Goal: Navigation & Orientation: Find specific page/section

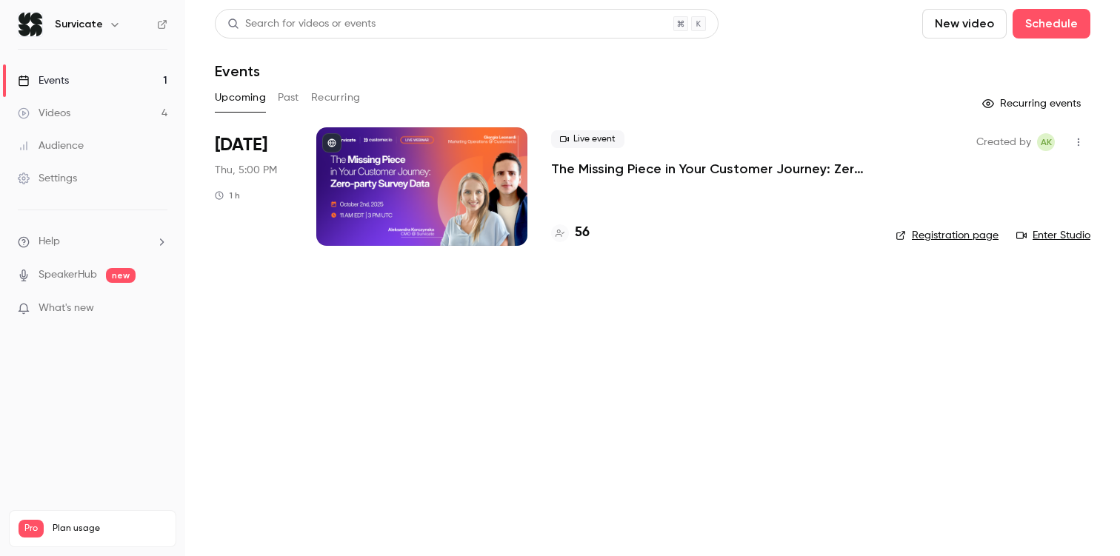
click at [113, 121] on link "Videos 4" at bounding box center [92, 113] width 185 height 33
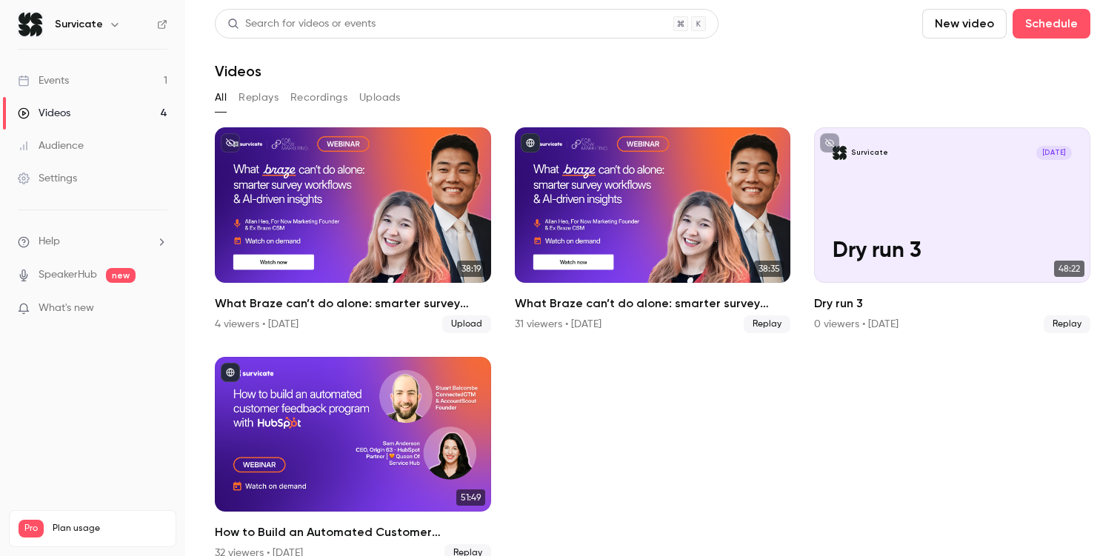
click at [92, 84] on link "Events 1" at bounding box center [92, 80] width 185 height 33
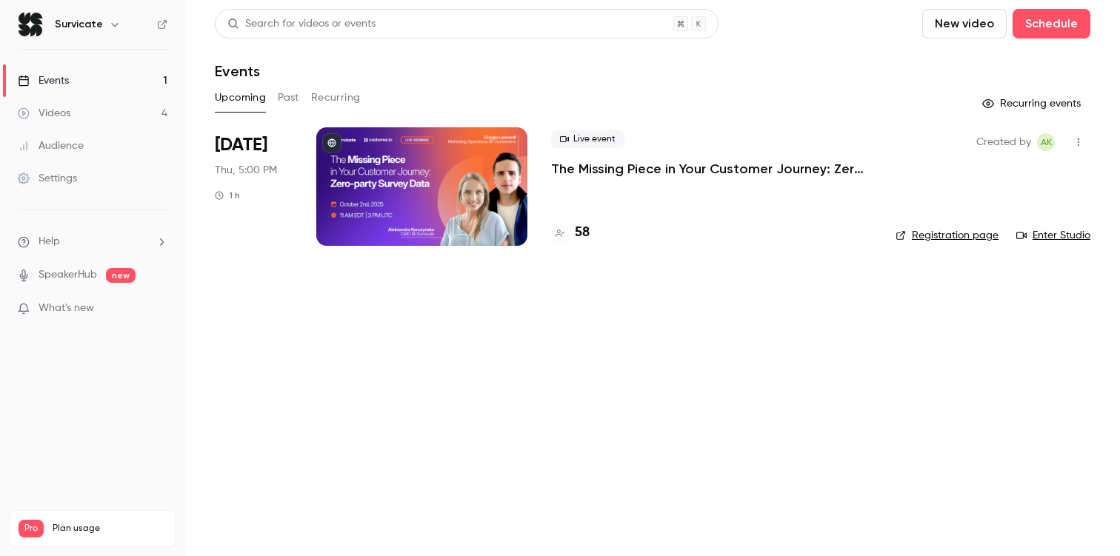
click at [615, 174] on p "The Missing Piece in Your Customer Journey: Zero-party Survey Data" at bounding box center [711, 169] width 321 height 18
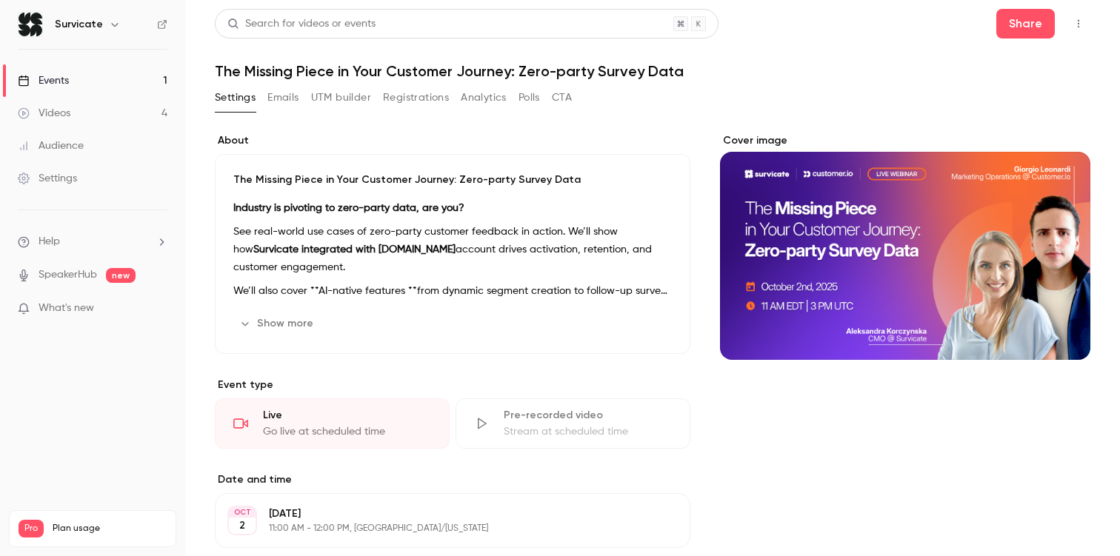
click at [1076, 19] on icon "button" at bounding box center [1078, 24] width 12 height 10
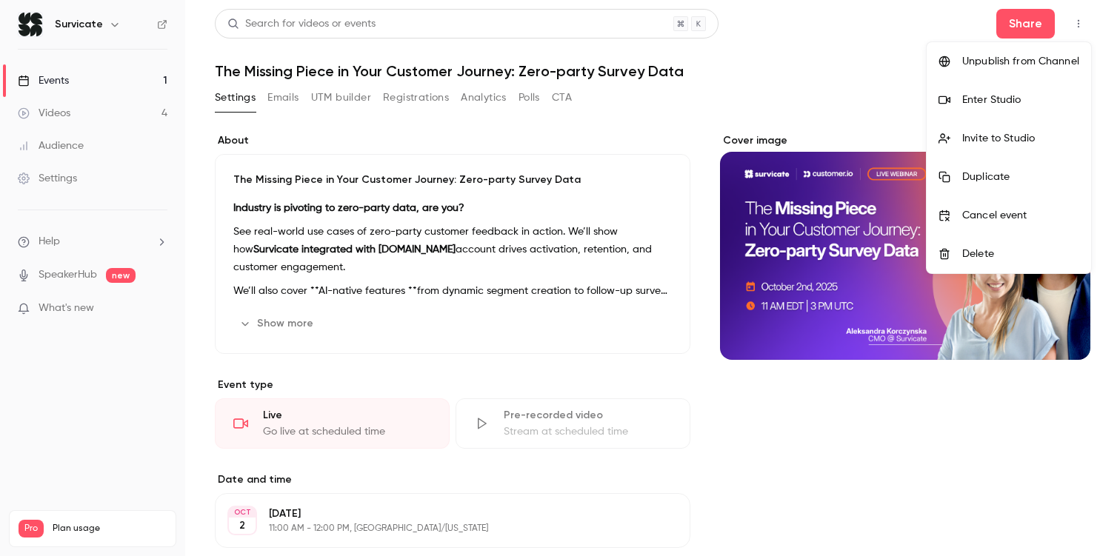
click at [991, 107] on li "Enter Studio" at bounding box center [1008, 100] width 164 height 39
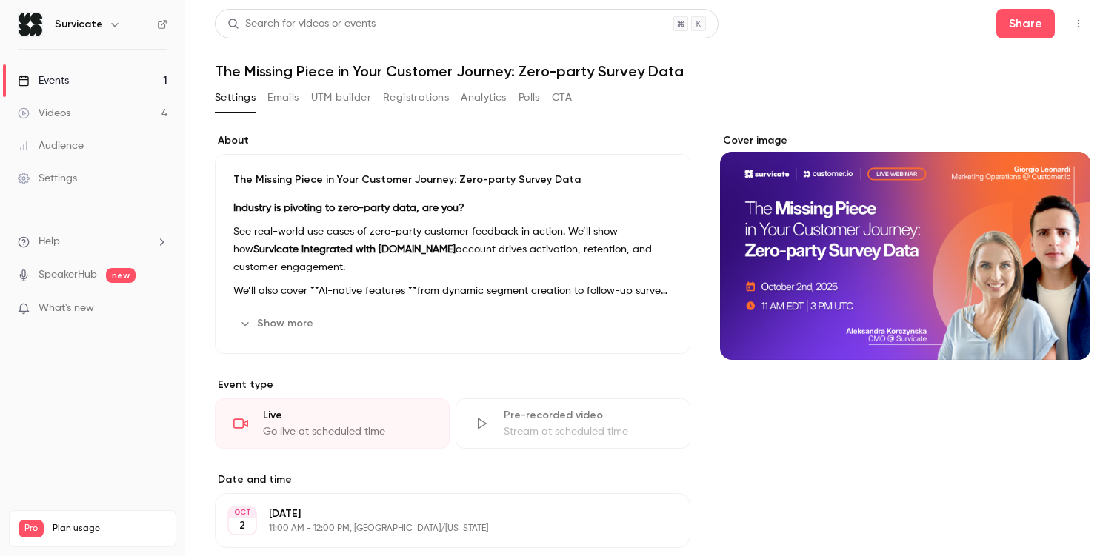
click at [1071, 27] on button "button" at bounding box center [1078, 24] width 24 height 24
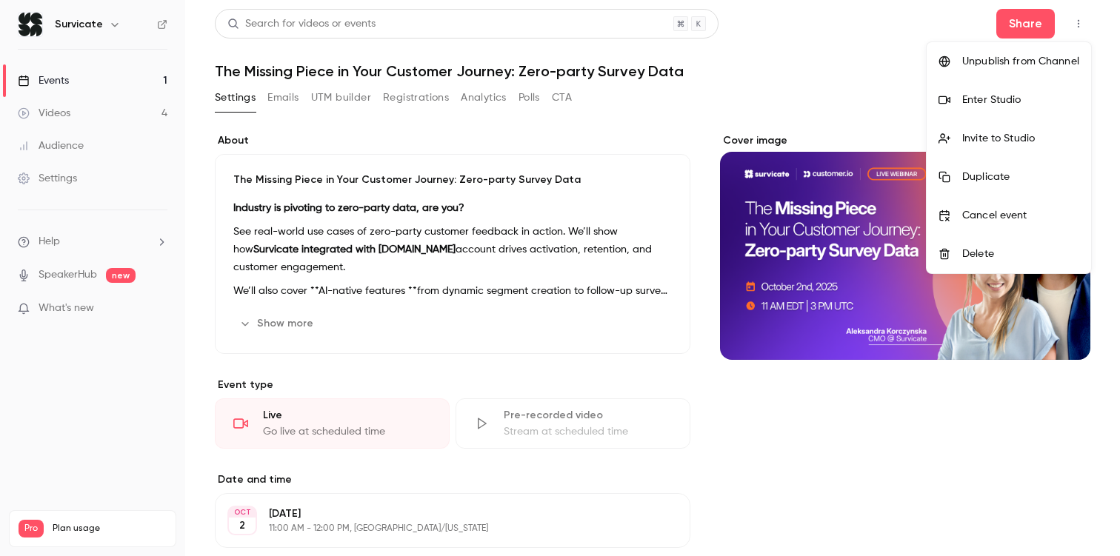
click at [1007, 151] on li "Invite to Studio" at bounding box center [1008, 138] width 164 height 39
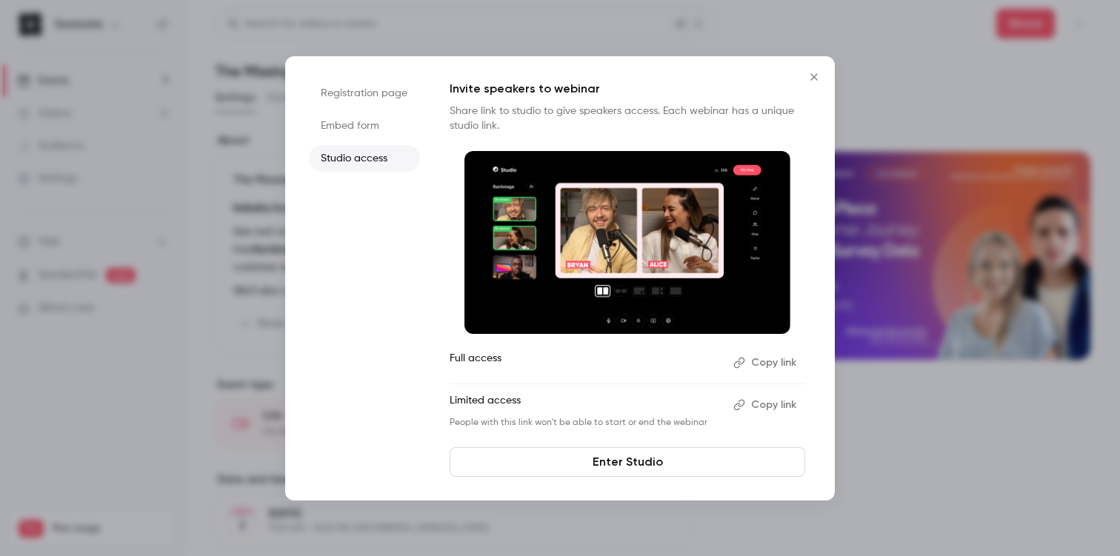
click at [773, 408] on button "Copy link" at bounding box center [766, 405] width 78 height 24
click at [808, 74] on icon "Close" at bounding box center [814, 77] width 18 height 12
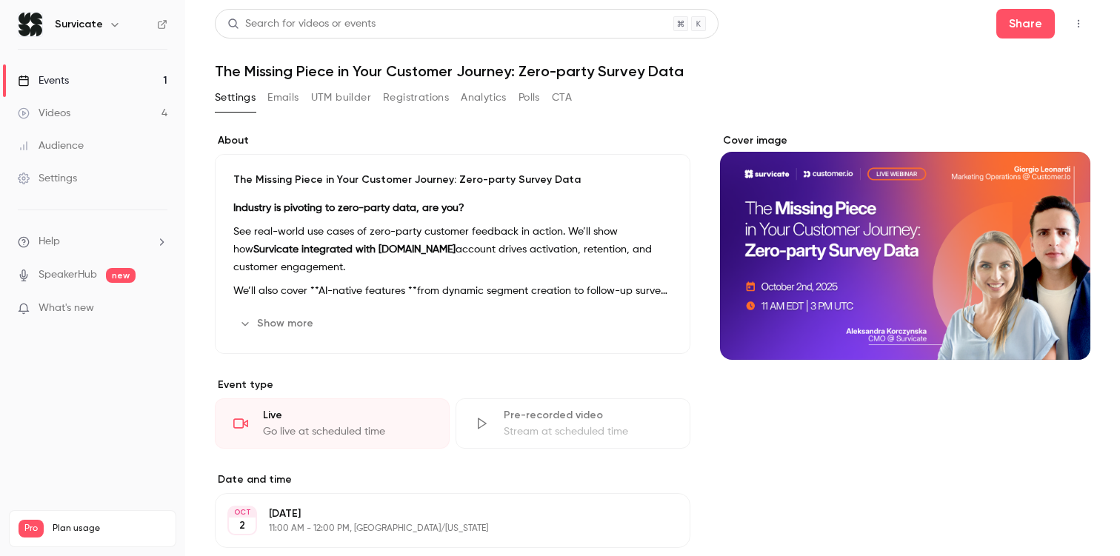
click at [1083, 21] on icon "button" at bounding box center [1078, 24] width 12 height 10
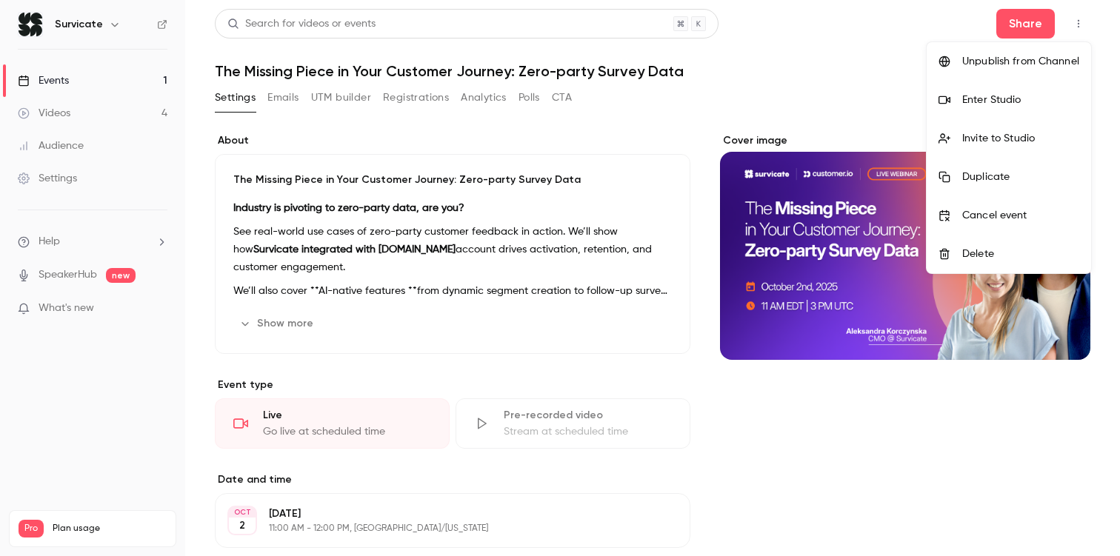
click at [986, 107] on li "Enter Studio" at bounding box center [1008, 100] width 164 height 39
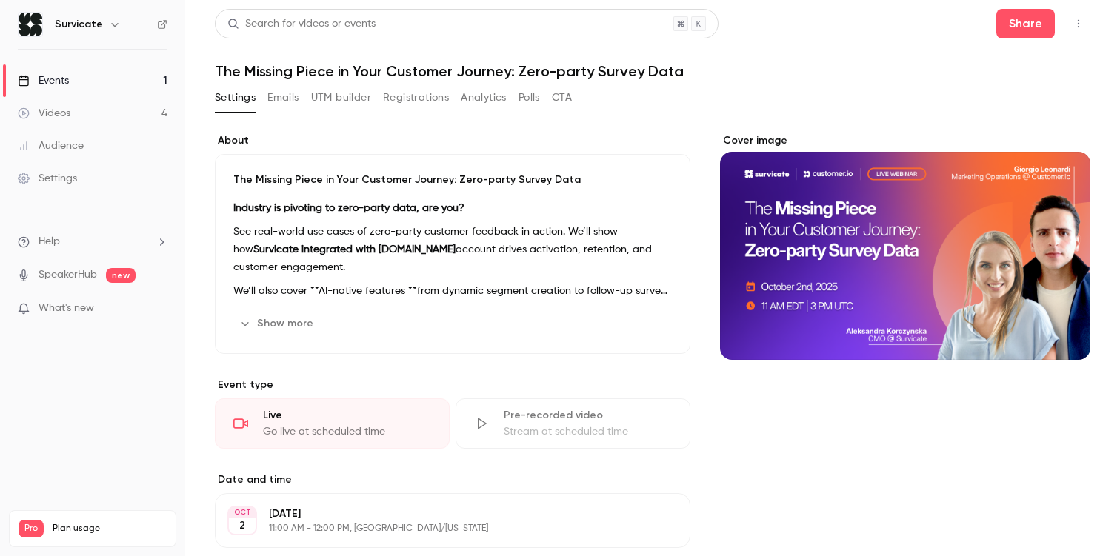
click at [1077, 23] on icon "button" at bounding box center [1077, 24] width 1 height 8
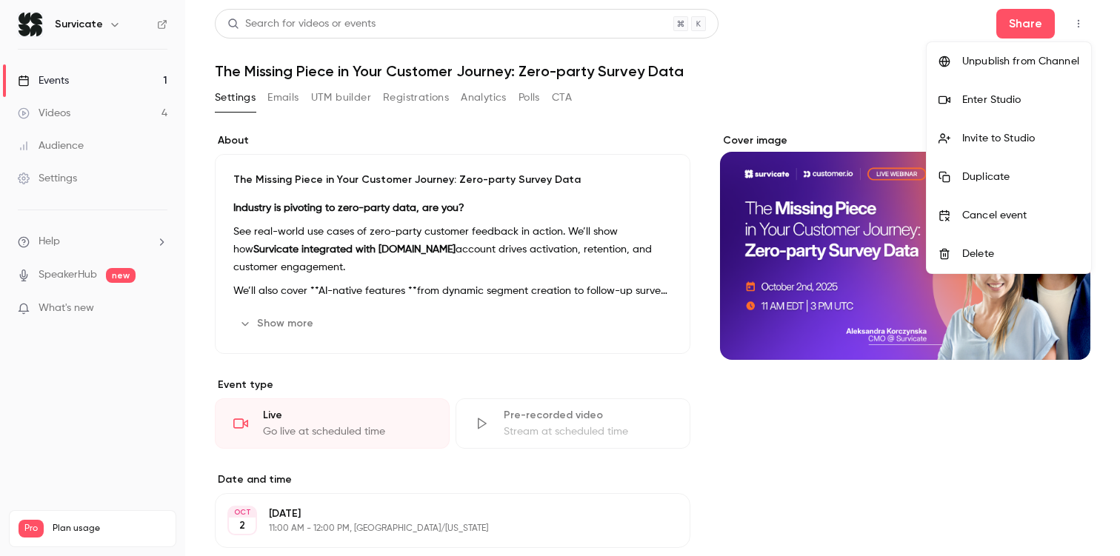
click at [1009, 101] on div "Enter Studio" at bounding box center [1020, 100] width 117 height 15
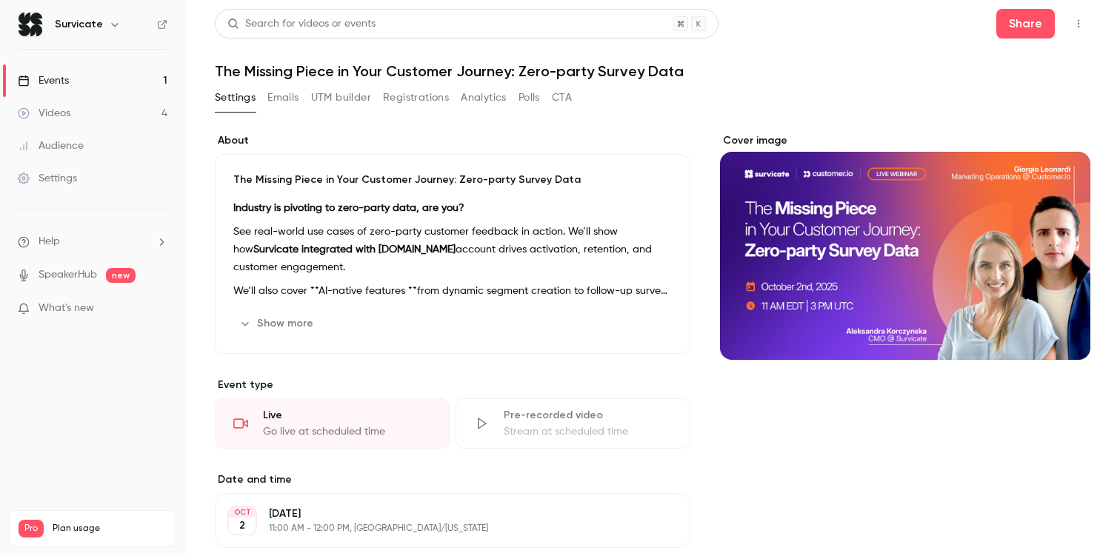
click at [96, 112] on link "Videos 4" at bounding box center [92, 113] width 185 height 33
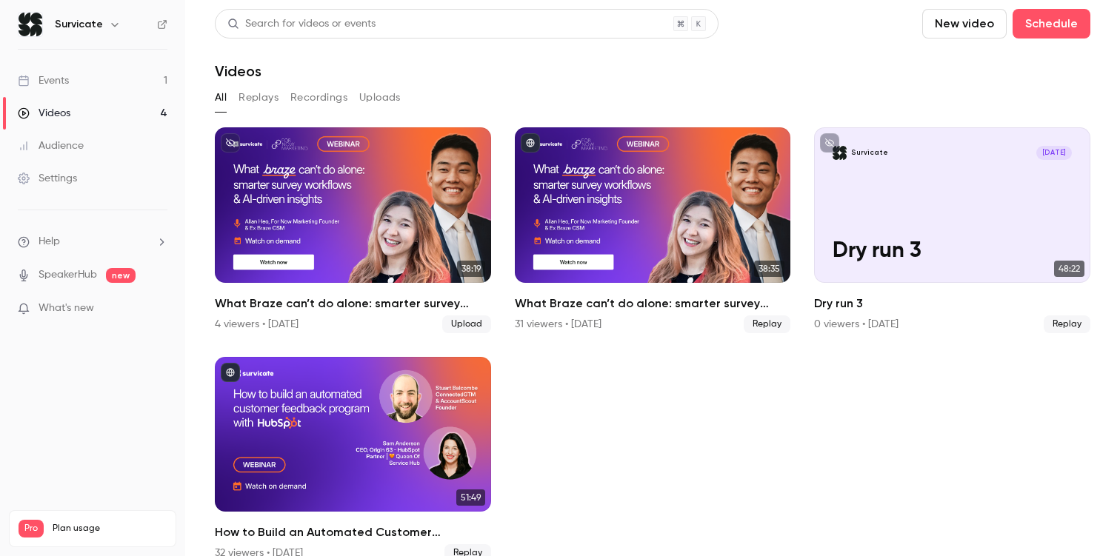
click at [113, 87] on link "Events 1" at bounding box center [92, 80] width 185 height 33
